Goal: Task Accomplishment & Management: Complete application form

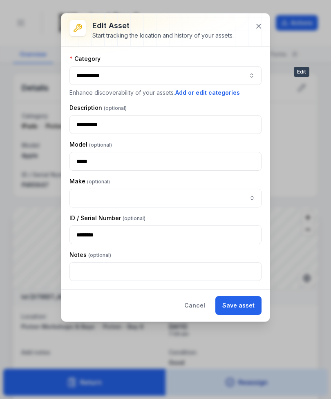
click at [260, 24] on icon at bounding box center [259, 26] width 8 height 8
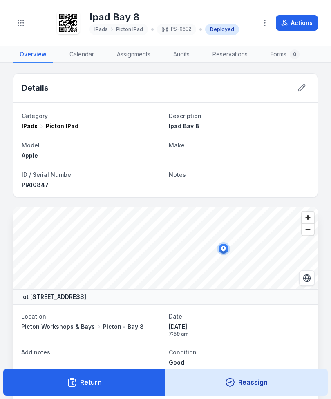
click at [25, 20] on button "Toggle Navigation" at bounding box center [21, 23] width 16 height 16
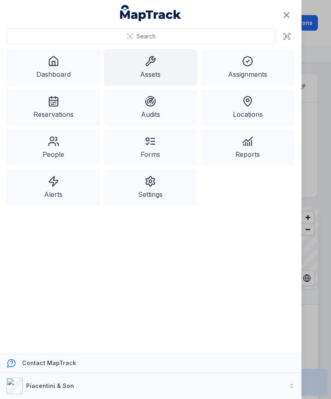
click at [153, 68] on link "Assets" at bounding box center [151, 67] width 94 height 37
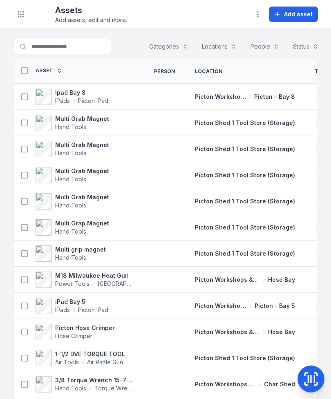
click at [236, 273] on td "Picton Workshops & Bays [GEOGRAPHIC_DATA]" at bounding box center [245, 280] width 120 height 26
click at [176, 47] on button "Categories" at bounding box center [168, 47] width 49 height 16
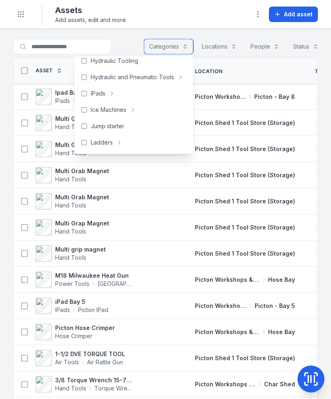
scroll to position [212, 0]
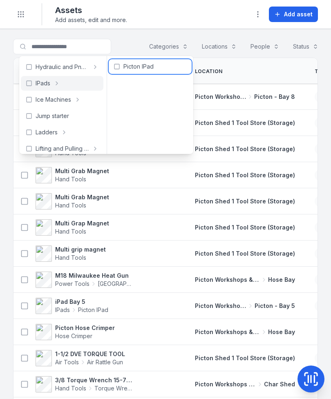
click at [134, 66] on span "Picton IPad" at bounding box center [138, 67] width 30 height 8
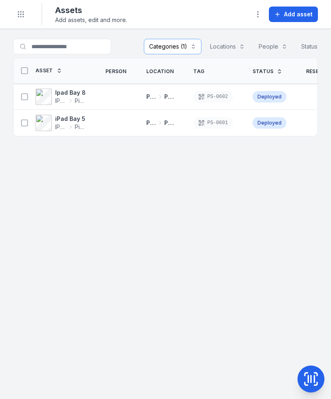
click at [297, 11] on span "Add asset" at bounding box center [298, 14] width 29 height 8
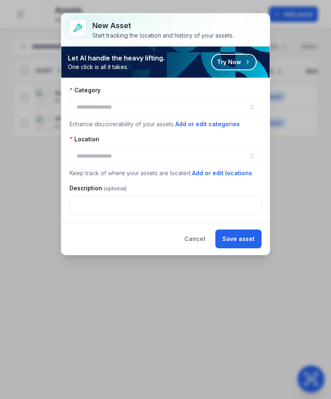
click at [235, 106] on div at bounding box center [165, 107] width 192 height 19
click at [197, 106] on div at bounding box center [165, 107] width 192 height 19
click at [252, 103] on button "button" at bounding box center [165, 107] width 192 height 19
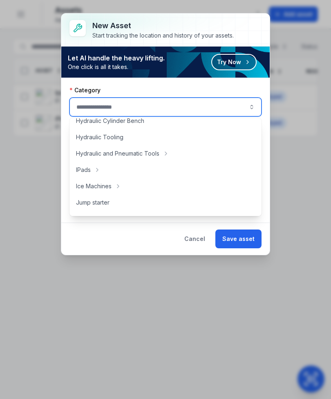
scroll to position [188, 0]
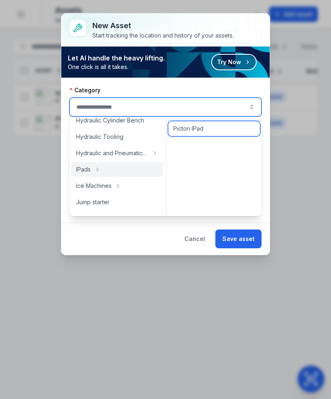
click at [201, 125] on span "Picton IPad" at bounding box center [188, 129] width 30 height 8
type input "**********"
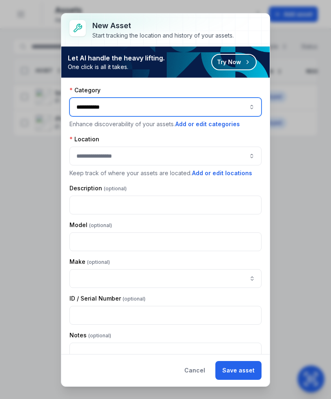
click at [226, 155] on button "button" at bounding box center [165, 156] width 192 height 19
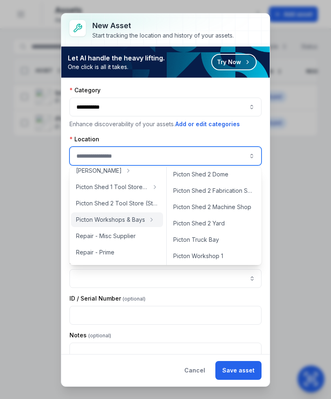
scroll to position [298, 0]
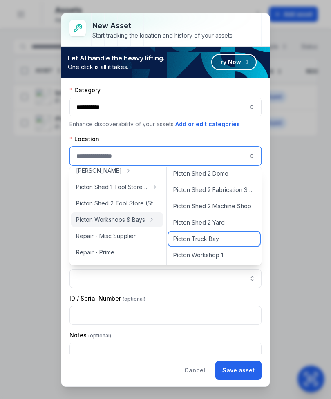
click at [214, 237] on span "Picton Truck Bay" at bounding box center [196, 239] width 46 height 8
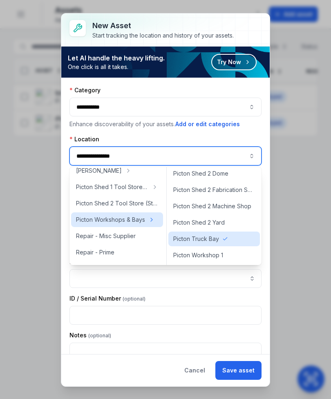
type input "**********"
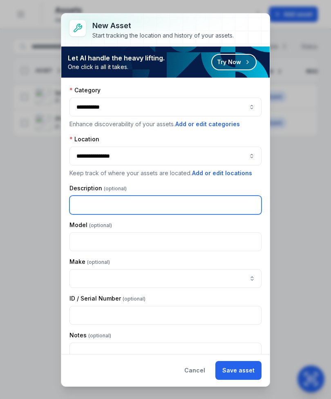
click at [199, 200] on input "text" at bounding box center [165, 205] width 192 height 19
type input "*"
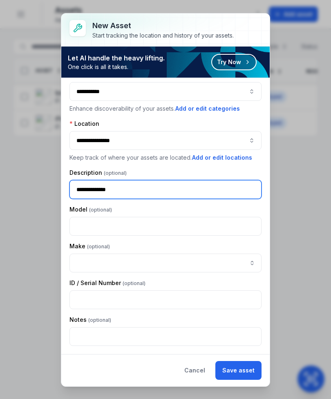
scroll to position [16, 0]
type input "**********"
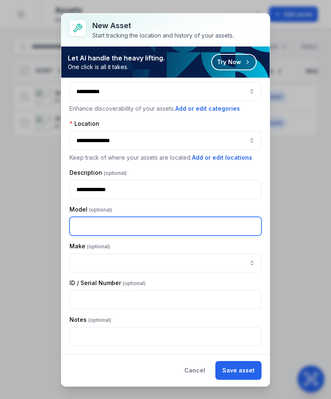
click at [213, 218] on input "text" at bounding box center [165, 226] width 192 height 19
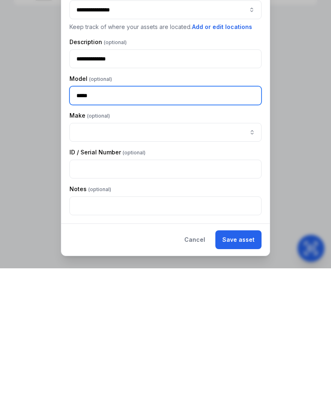
type input "*****"
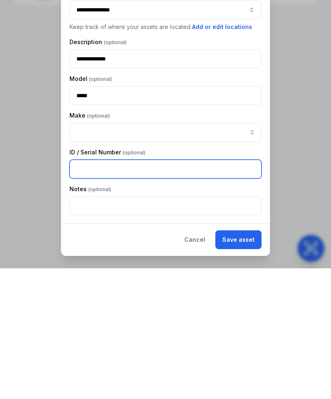
click at [166, 291] on input "text" at bounding box center [165, 300] width 192 height 19
type input "********"
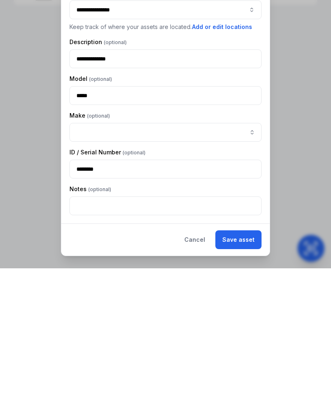
click at [239, 361] on button "Save asset" at bounding box center [238, 370] width 46 height 19
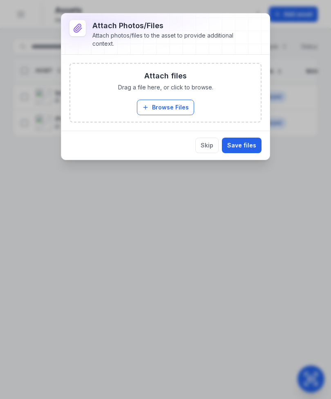
click at [174, 105] on button "Browse Files" at bounding box center [165, 108] width 57 height 16
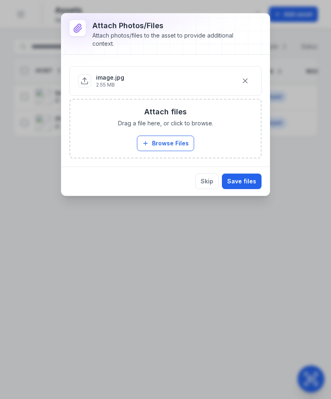
click at [246, 178] on button "Save files" at bounding box center [242, 182] width 40 height 16
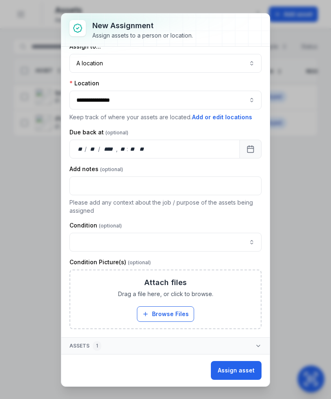
scroll to position [12, 0]
click at [240, 367] on button "Assign asset" at bounding box center [236, 370] width 51 height 19
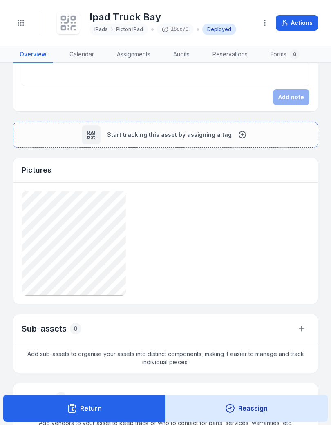
scroll to position [428, 0]
click at [96, 128] on div at bounding box center [91, 134] width 19 height 19
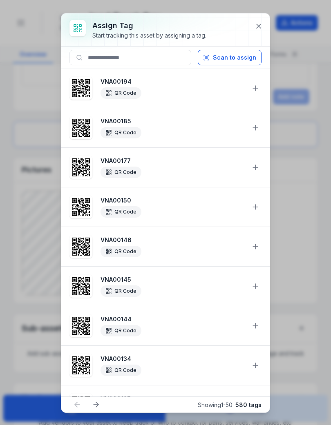
click at [234, 57] on button "Scan to assign" at bounding box center [230, 58] width 64 height 16
